Goal: Task Accomplishment & Management: Complete application form

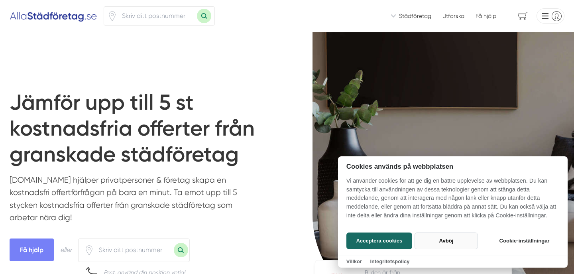
click at [431, 239] on button "Avböj" at bounding box center [445, 240] width 63 height 17
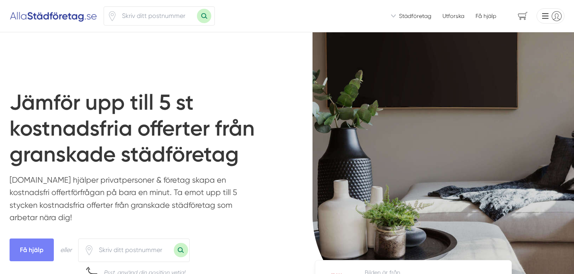
click at [431, 239] on div "Acceptera cookies Avböj Cookie-inställningar" at bounding box center [453, 251] width 230 height 30
click at [173, 14] on input "number" at bounding box center [157, 16] width 80 height 18
type input "6"
type input "16264"
click at [197, 9] on button "Sök med postnummer" at bounding box center [204, 16] width 14 height 14
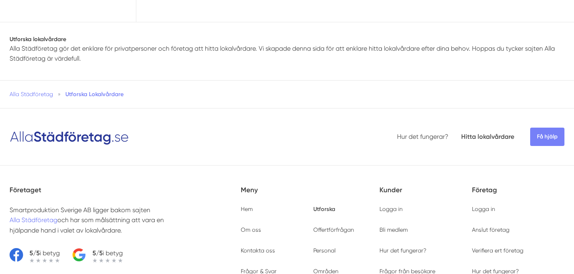
type input "16264"
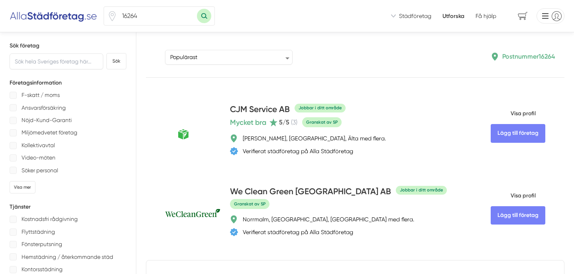
click at [48, 16] on img at bounding box center [54, 16] width 88 height 13
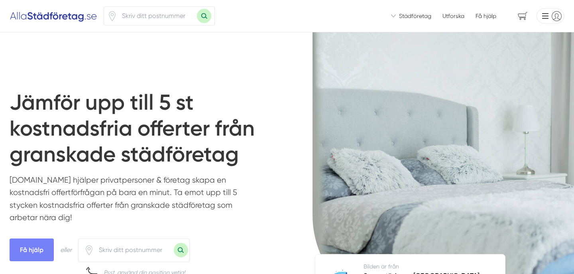
click at [551, 18] on li at bounding box center [548, 15] width 31 height 15
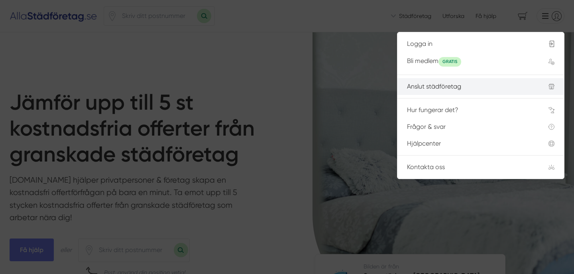
click at [474, 88] on div "Anslut städföretag" at bounding box center [468, 86] width 122 height 7
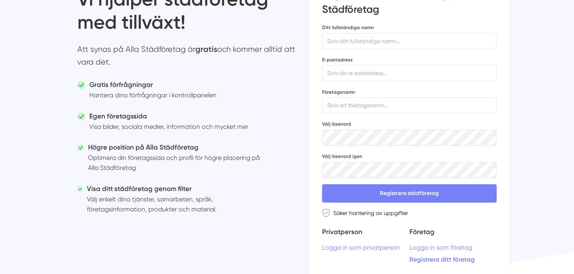
scroll to position [31, 0]
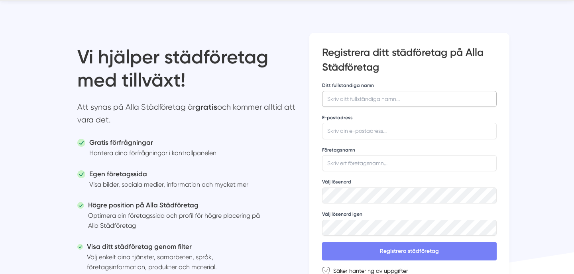
click at [363, 94] on input "Ditt fullständiga namn" at bounding box center [409, 99] width 175 height 16
type input "Ilja Trofimovs"
click at [345, 130] on input "E-postadress" at bounding box center [409, 131] width 175 height 16
type input "info@cleansource.se"
click at [355, 171] on form "If you are a human, ignore this field Ditt fullständiga namn Ilja Trofimovs E-p…" at bounding box center [409, 178] width 175 height 194
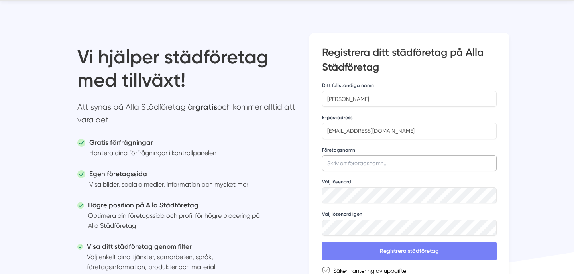
click at [361, 165] on input "Företagsnamn" at bounding box center [409, 163] width 175 height 16
type input "Clean Source AB"
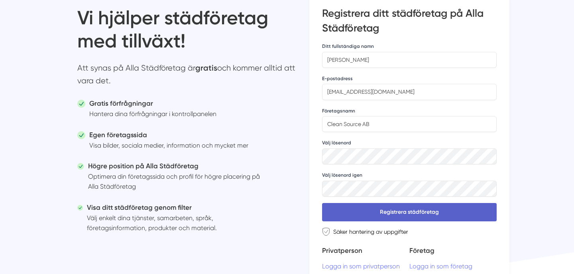
scroll to position [72, 0]
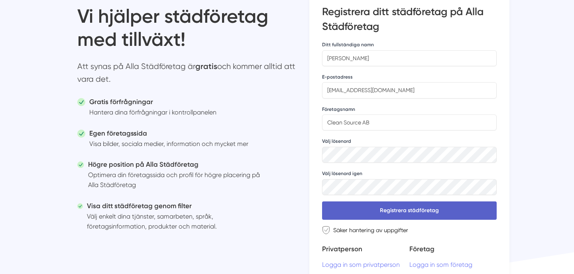
click at [371, 213] on button "Registrera städföretag" at bounding box center [409, 210] width 175 height 18
